Goal: Communication & Community: Answer question/provide support

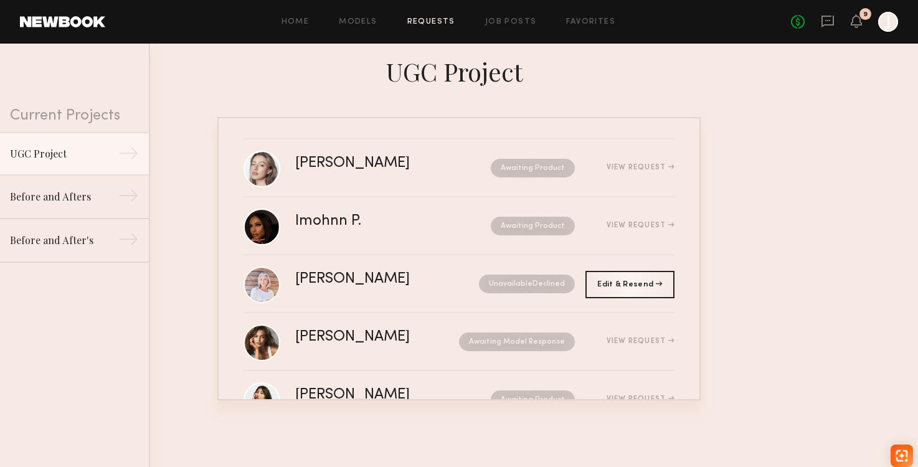
click at [853, 123] on nb-requests-list-container "[PERSON_NAME] Awaiting Product View Request Imohnn P. Awaiting Product View Req…" at bounding box center [459, 258] width 918 height 283
click at [439, 23] on link "Requests" at bounding box center [431, 22] width 48 height 8
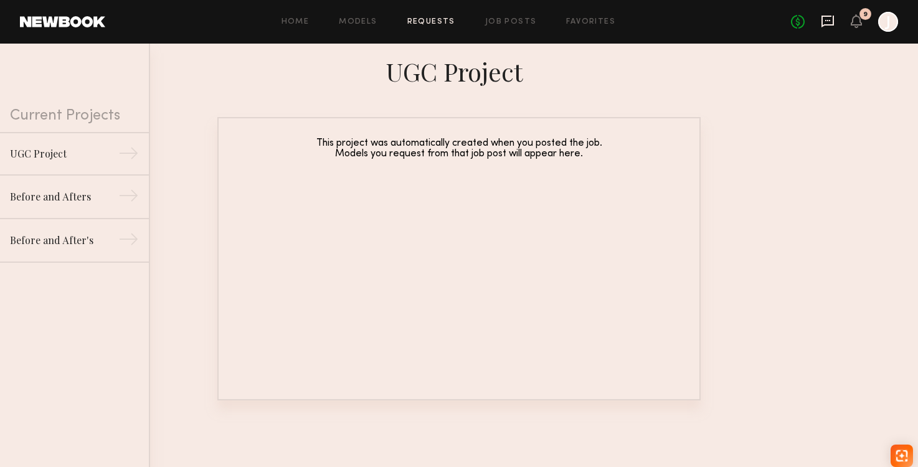
click at [833, 22] on icon at bounding box center [828, 22] width 12 height 12
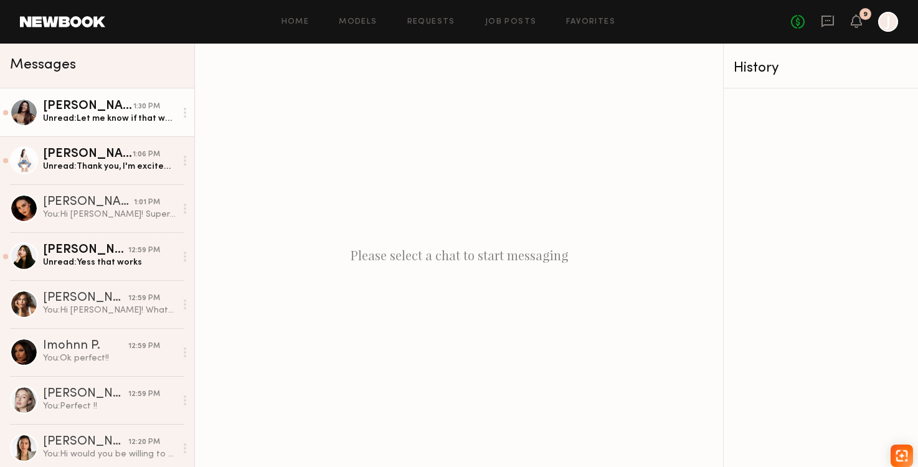
click at [133, 131] on link "[PERSON_NAME] 1:30 PM Unread: Let me know if that works? Did you send out [DATE…" at bounding box center [97, 112] width 194 height 48
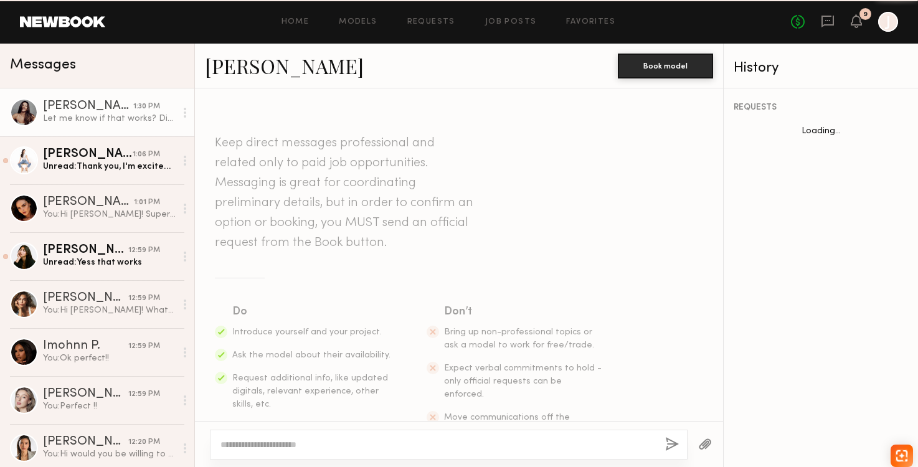
scroll to position [597, 0]
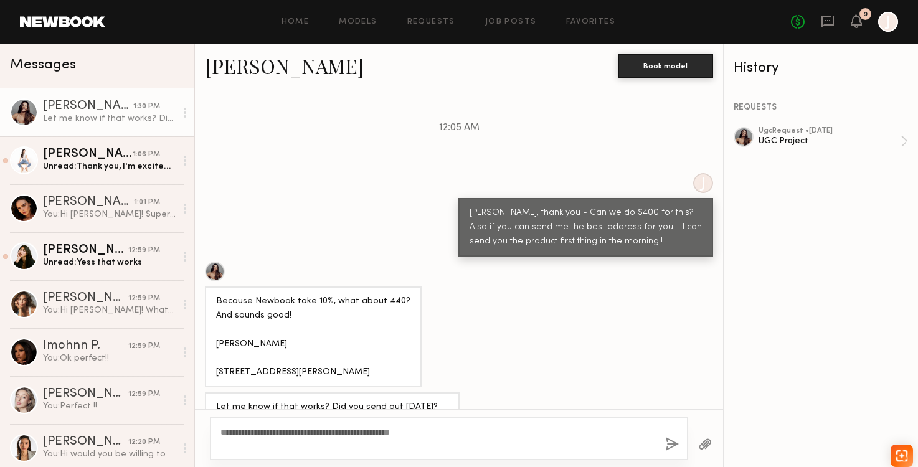
type textarea "**********"
click at [665, 439] on button "button" at bounding box center [672, 445] width 14 height 16
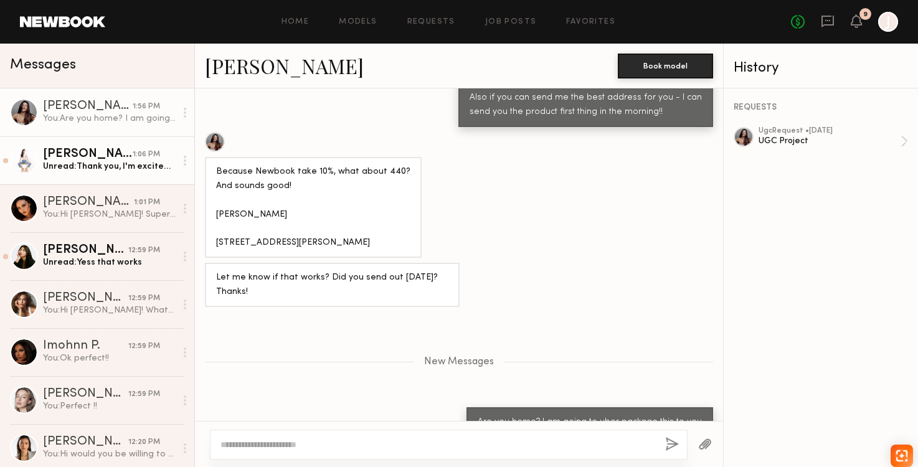
click at [93, 167] on div "Unread: Thank you, I'm excited to work on this! I'll be home after 6!" at bounding box center [109, 167] width 133 height 12
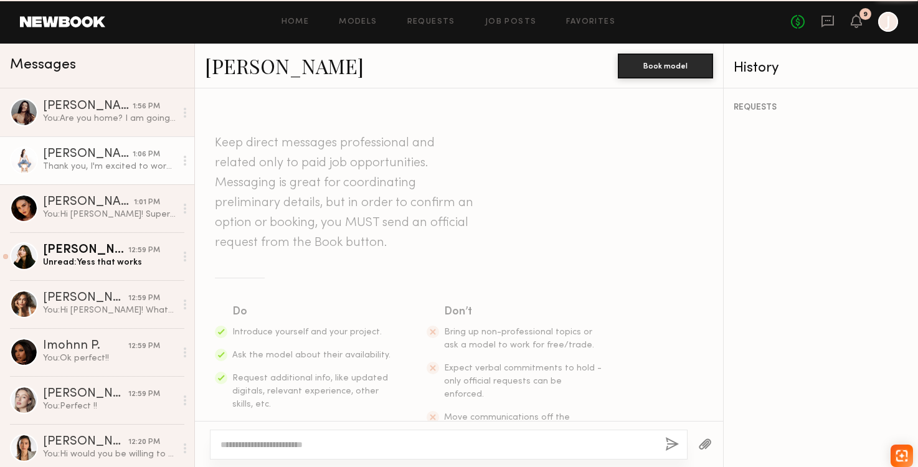
scroll to position [255, 0]
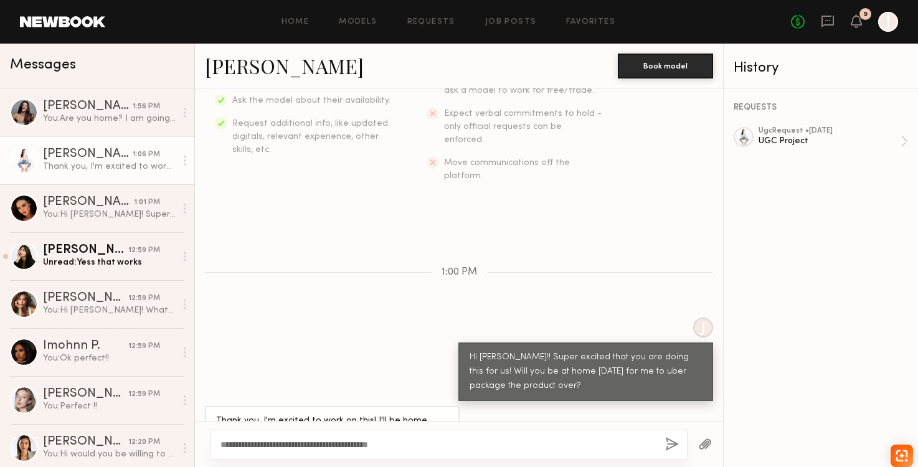
type textarea "**********"
click at [678, 448] on button "button" at bounding box center [672, 445] width 14 height 16
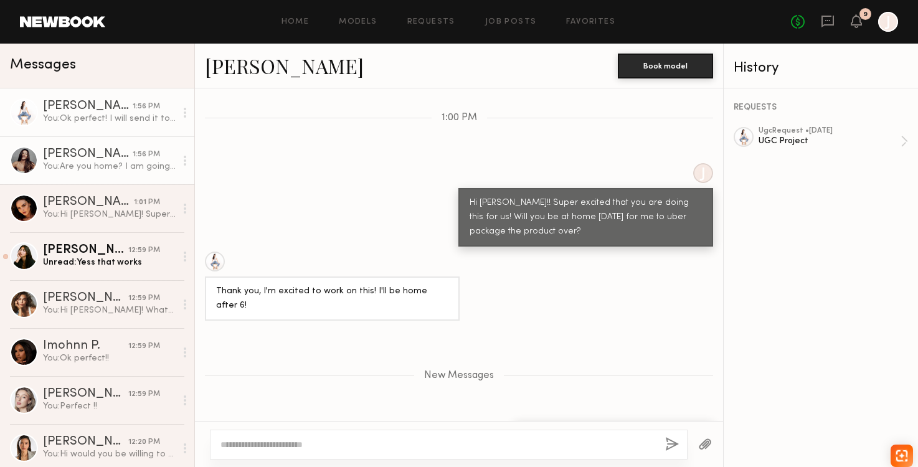
click at [100, 178] on link "[PERSON_NAME] 1:56 PM You: Are you home? I am going to uber package this to you" at bounding box center [97, 160] width 194 height 48
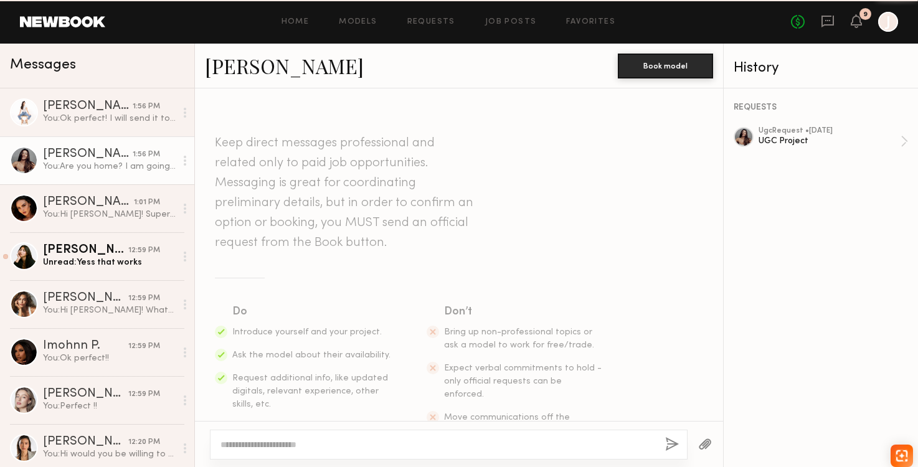
scroll to position [632, 0]
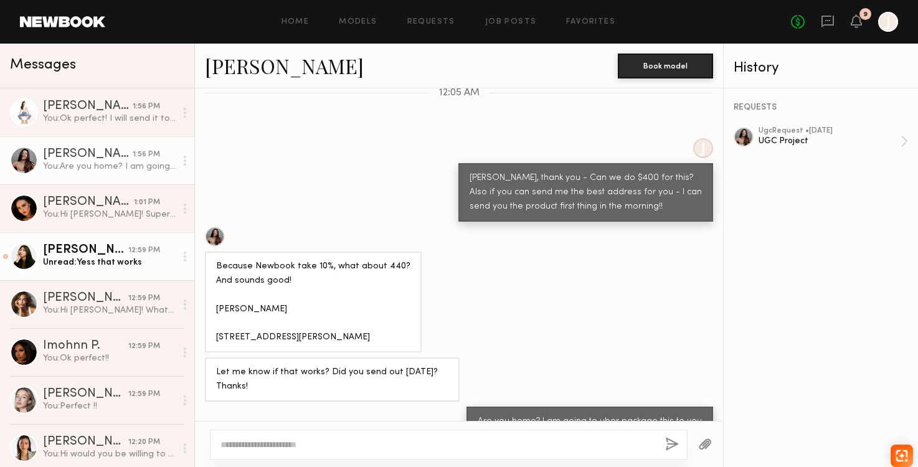
click at [105, 272] on link "[PERSON_NAME] 12:59 PM Unread: Yess that works" at bounding box center [97, 256] width 194 height 48
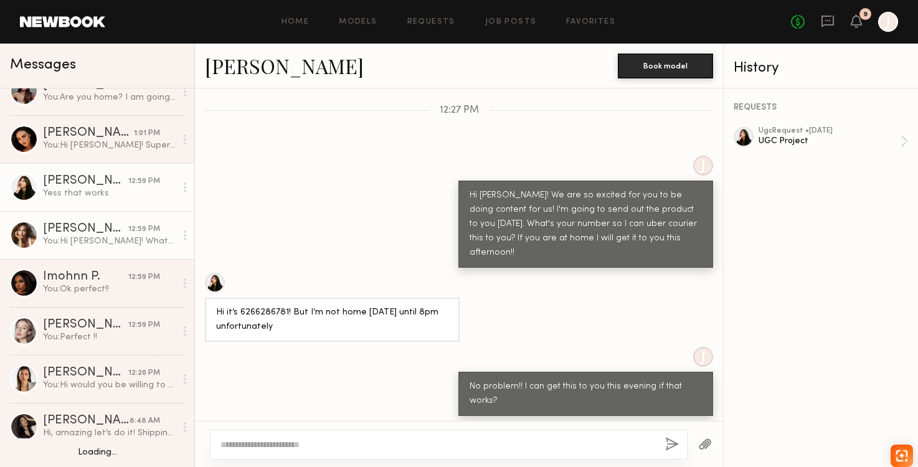
scroll to position [79, 0]
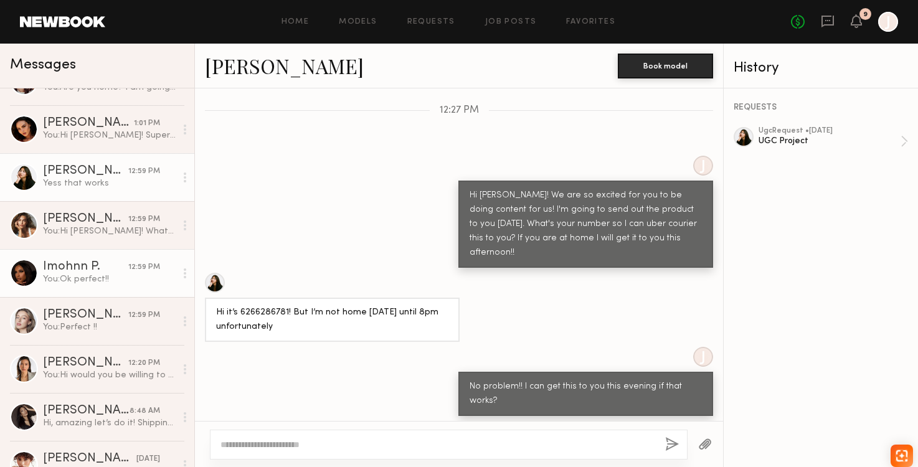
click at [120, 286] on link "Imohnn P. 12:59 PM You: Ok perfect!!" at bounding box center [97, 273] width 194 height 48
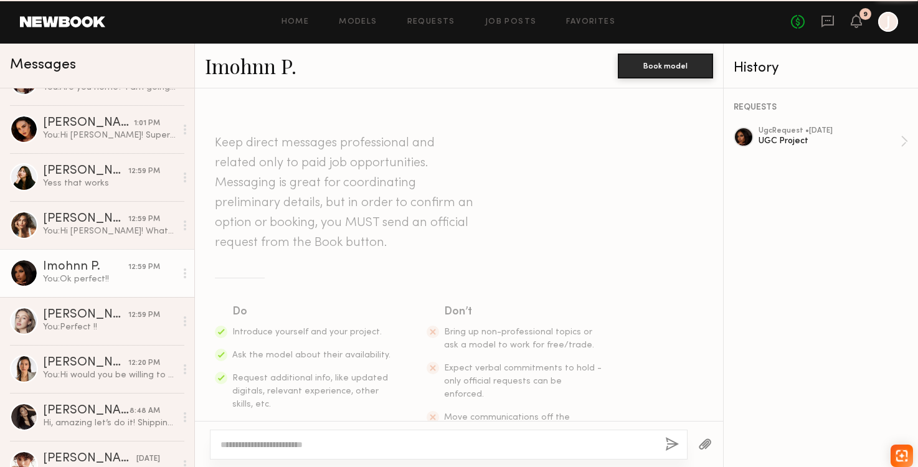
scroll to position [620, 0]
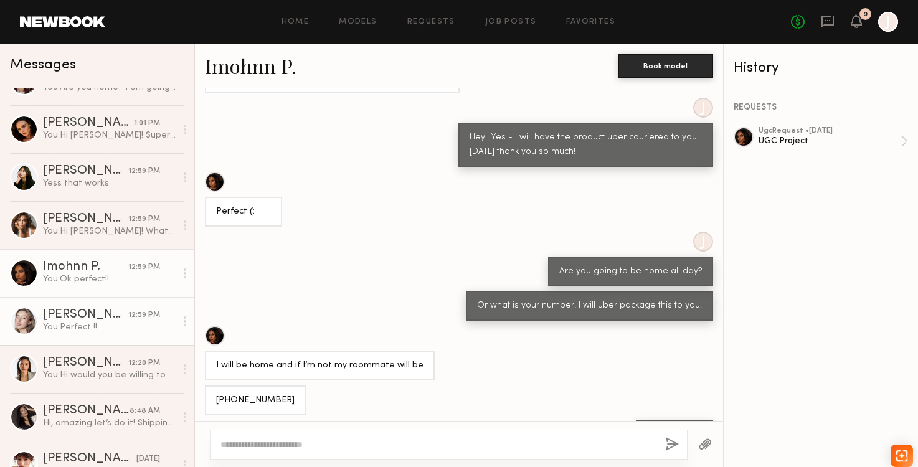
click at [116, 319] on div "[PERSON_NAME]" at bounding box center [85, 315] width 85 height 12
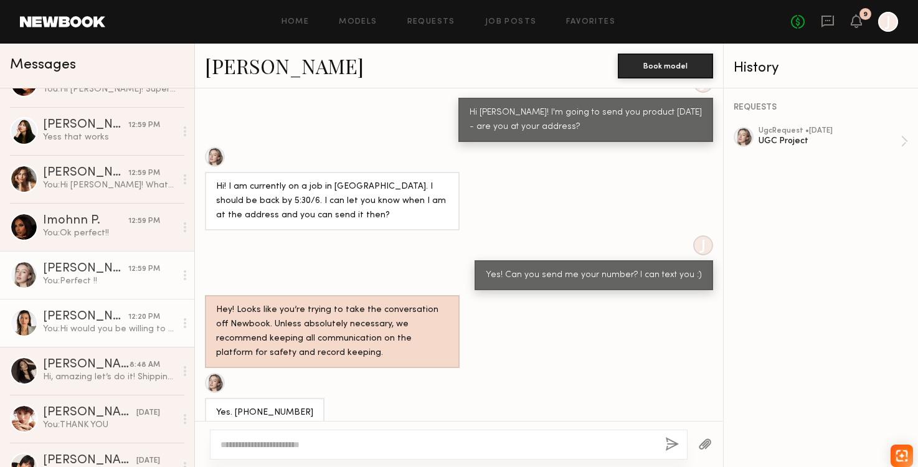
scroll to position [128, 0]
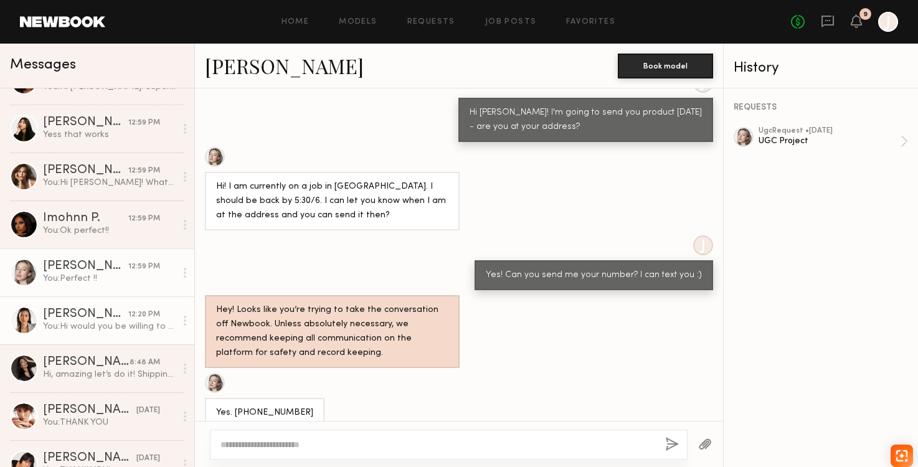
click at [125, 328] on div "You: Hi would you be willing to do it at the rate that is set?" at bounding box center [109, 327] width 133 height 12
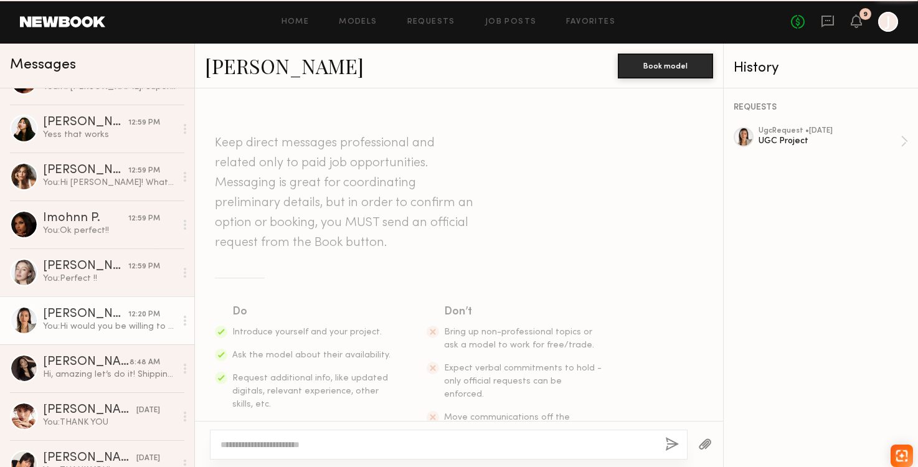
scroll to position [269, 0]
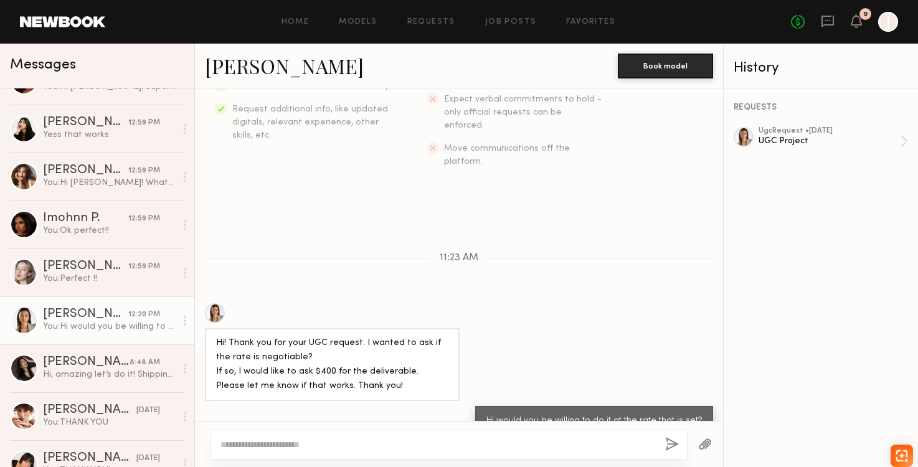
click at [293, 440] on textarea at bounding box center [437, 444] width 435 height 12
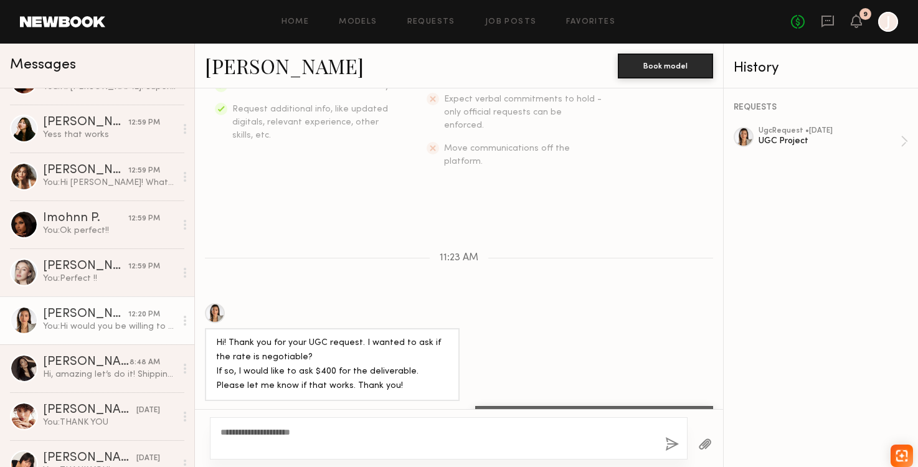
type textarea "**********"
click at [668, 445] on button "button" at bounding box center [672, 445] width 14 height 16
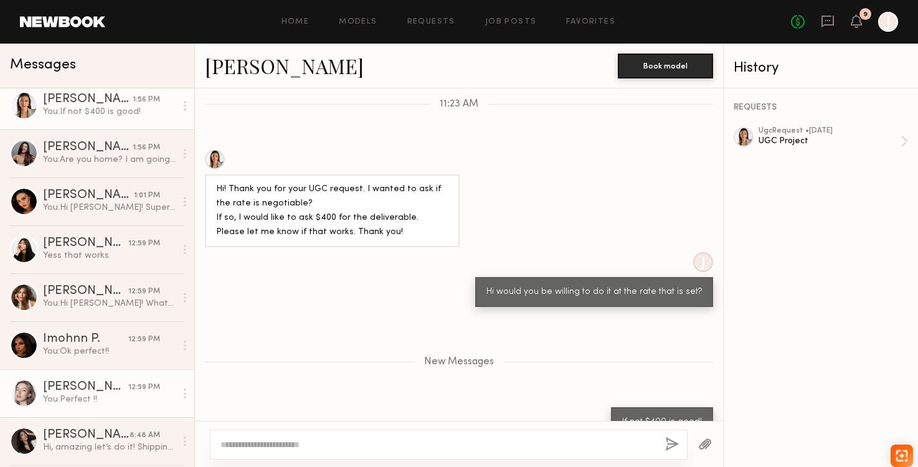
scroll to position [73, 0]
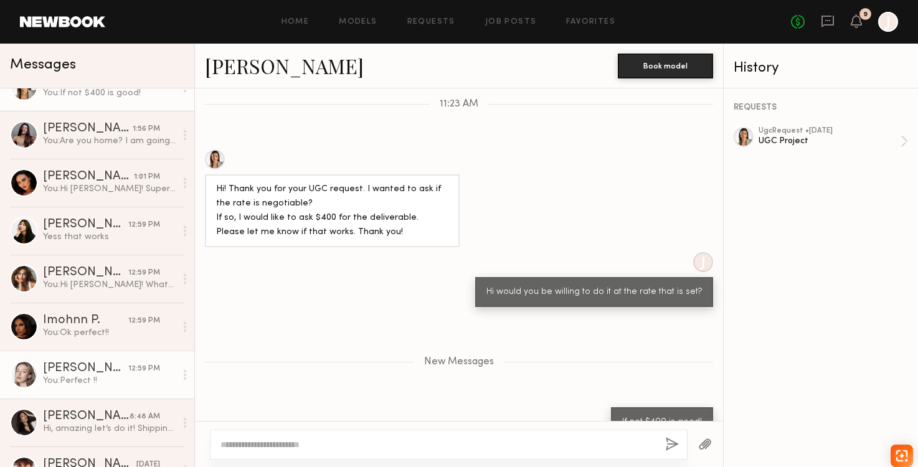
click at [88, 372] on div "[PERSON_NAME]" at bounding box center [85, 368] width 85 height 12
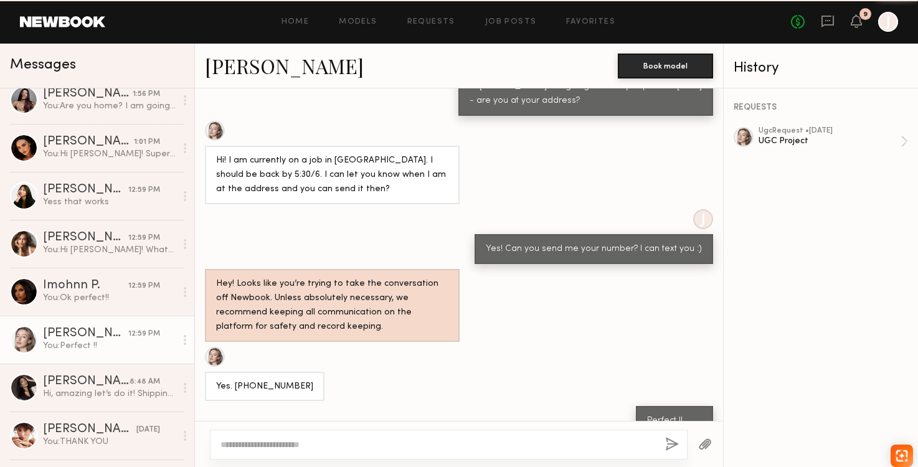
scroll to position [149, 0]
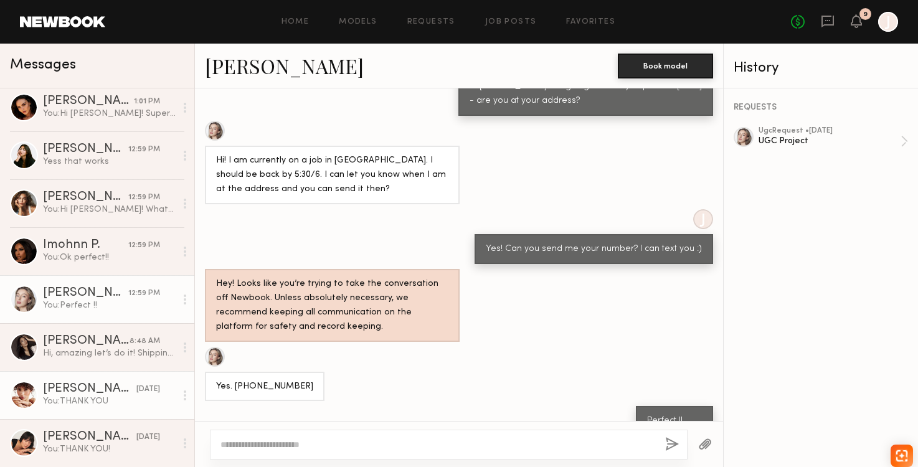
click at [97, 377] on link "[PERSON_NAME] [DATE] You: THANK YOU" at bounding box center [97, 395] width 194 height 48
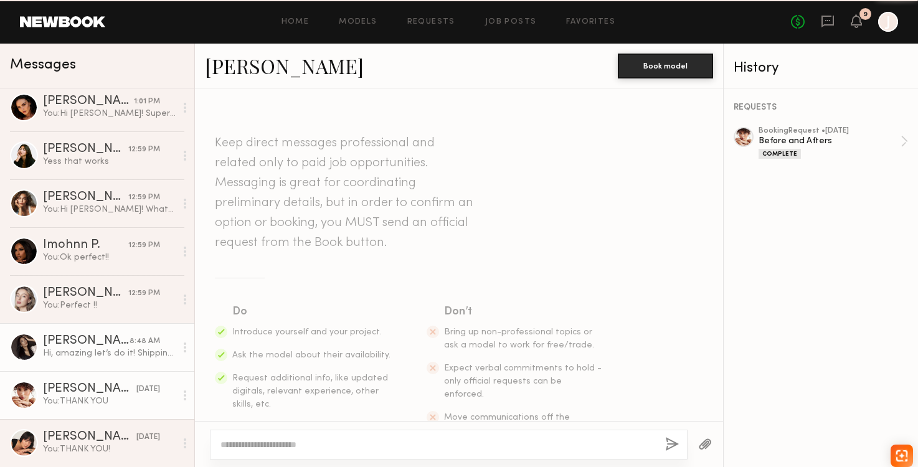
scroll to position [943, 0]
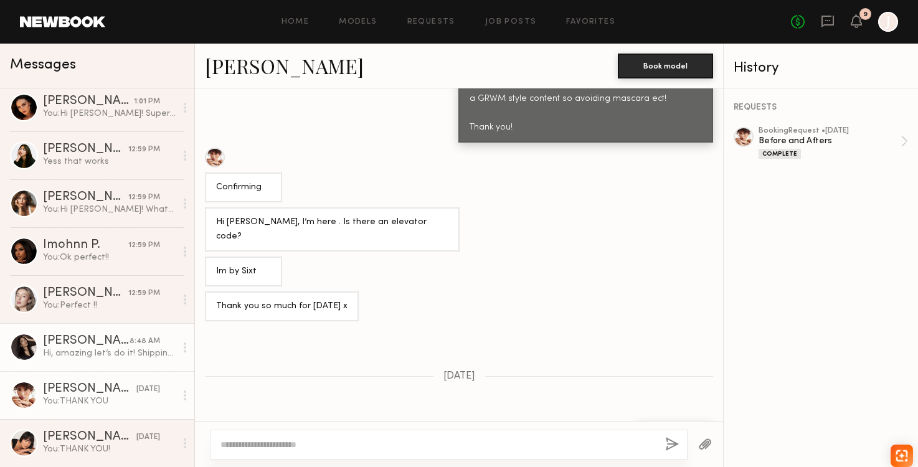
click at [96, 353] on div "Hi, amazing let’s do it! Shipping Address: [PERSON_NAME] [STREET_ADDRESS]" at bounding box center [109, 354] width 133 height 12
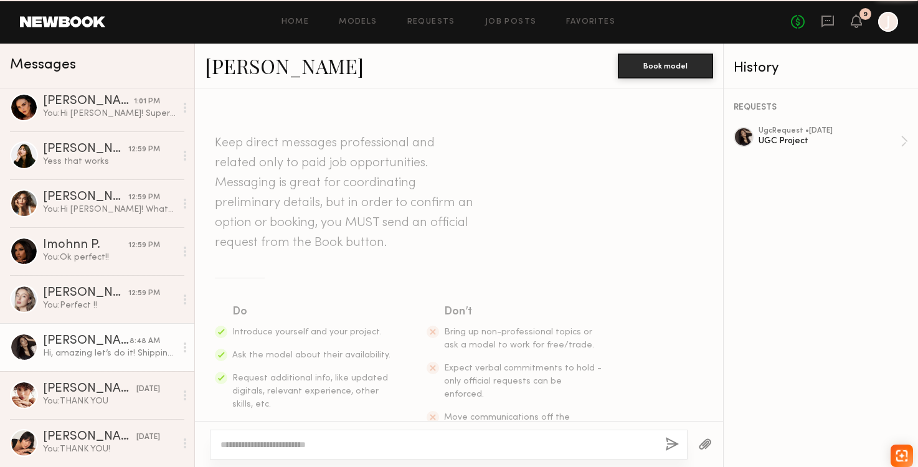
scroll to position [457, 0]
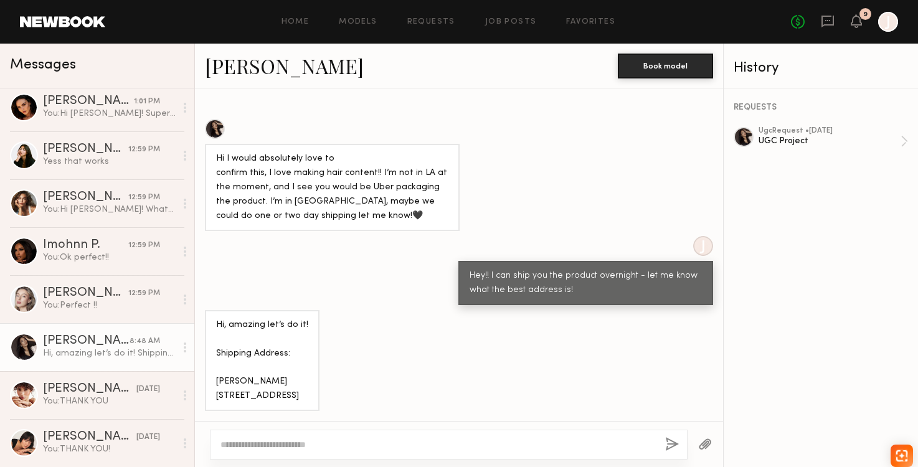
click at [225, 349] on div "Hi, amazing let’s do it! Shipping Address: [PERSON_NAME] [STREET_ADDRESS]" at bounding box center [262, 361] width 92 height 86
drag, startPoint x: 225, startPoint y: 349, endPoint x: 280, endPoint y: 403, distance: 77.5
click at [280, 403] on div "Hi, amazing let’s do it! Shipping Address: [PERSON_NAME] [STREET_ADDRESS]" at bounding box center [262, 361] width 115 height 102
copy div "[PERSON_NAME] [STREET_ADDRESS]"
